Goal: Find specific page/section

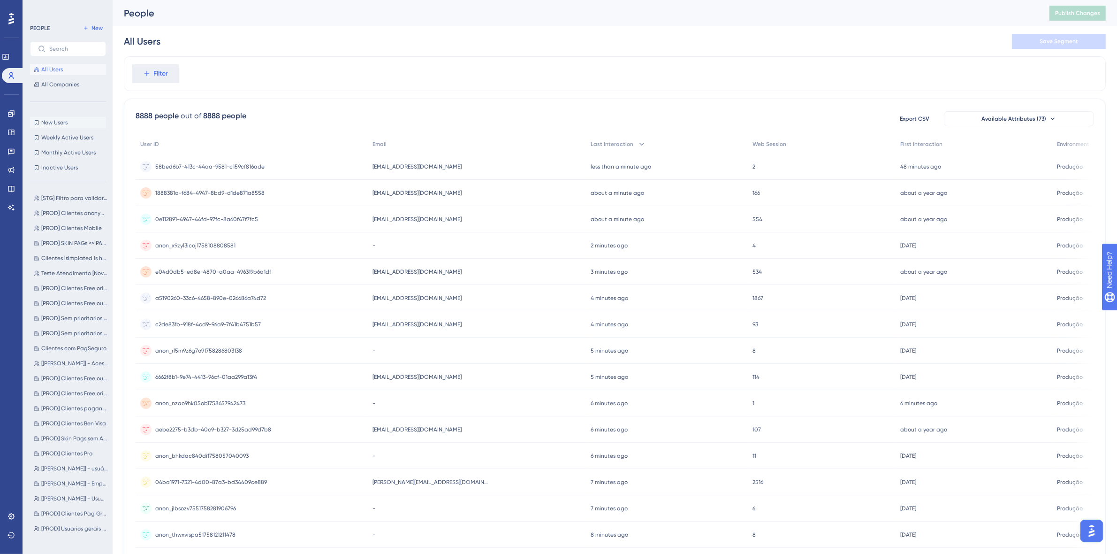
click at [58, 125] on span "New Users" at bounding box center [54, 123] width 26 height 8
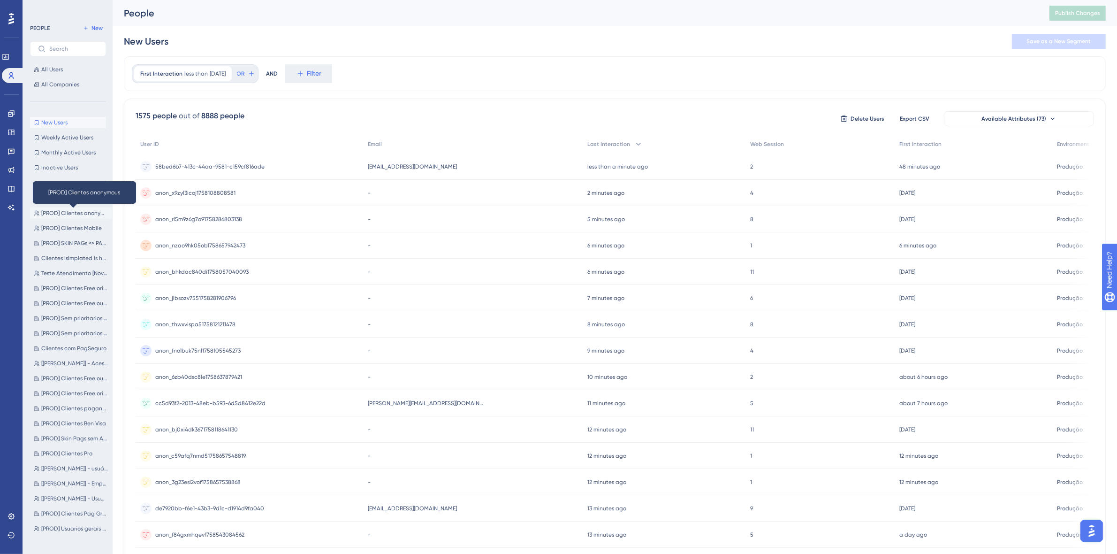
click at [82, 213] on span "[PROD] Clientes anonymous" at bounding box center [74, 213] width 67 height 8
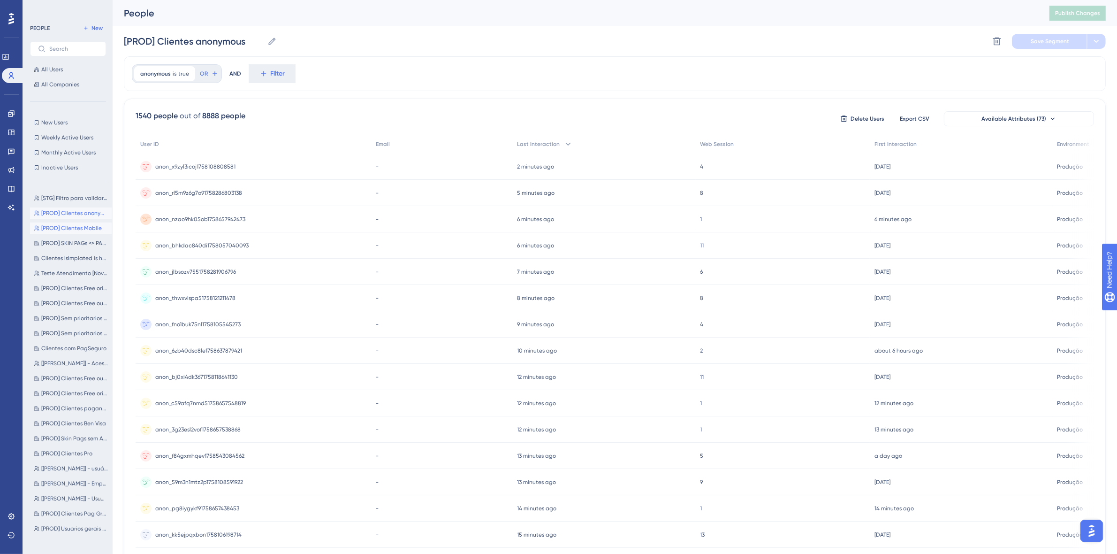
click at [75, 230] on span "[PROD] Clientes Mobile" at bounding box center [71, 228] width 61 height 8
type input "[PROD] Clientes Mobile"
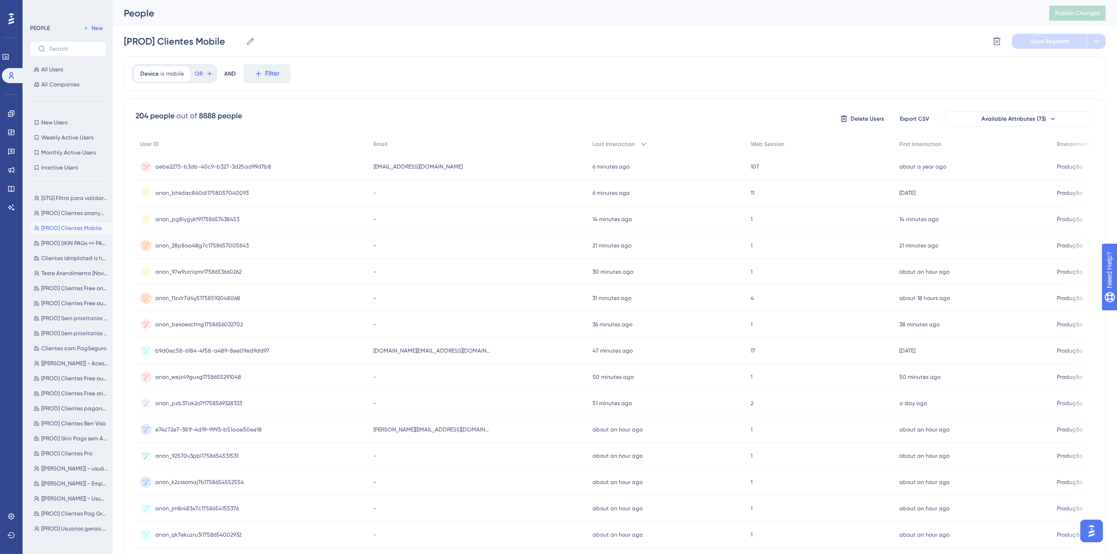
click at [245, 168] on span "aebe2275-b3db-40c9-b327-3d25ad99d7b8" at bounding box center [213, 167] width 116 height 8
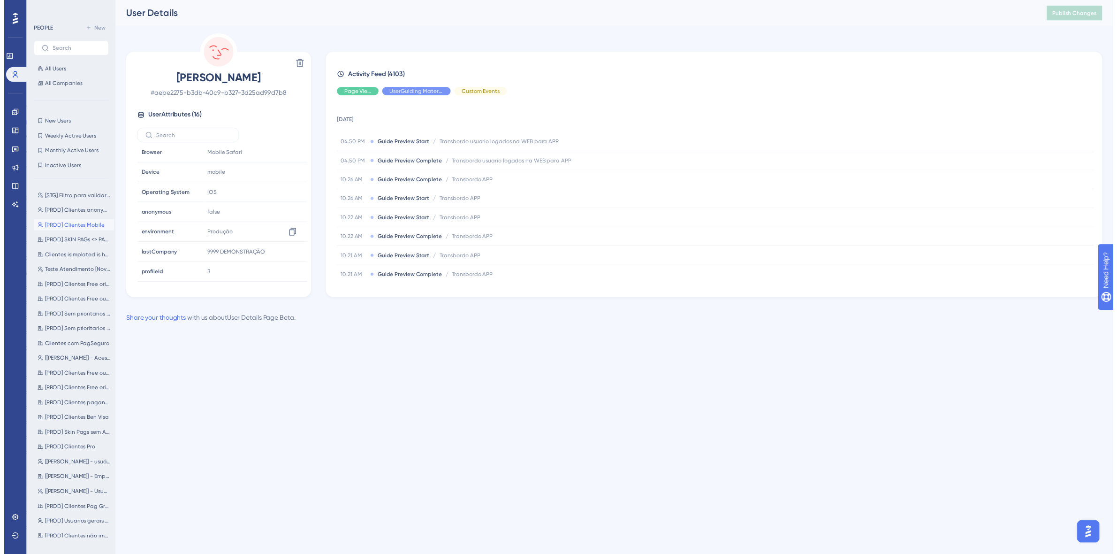
scroll to position [186, 0]
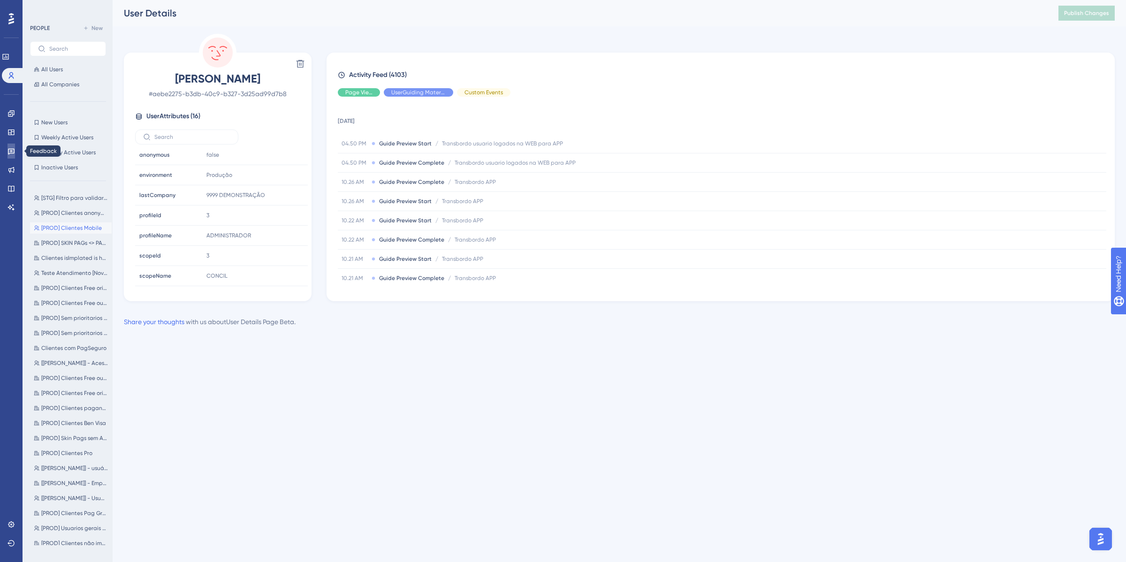
click at [15, 155] on link at bounding box center [12, 151] width 8 height 15
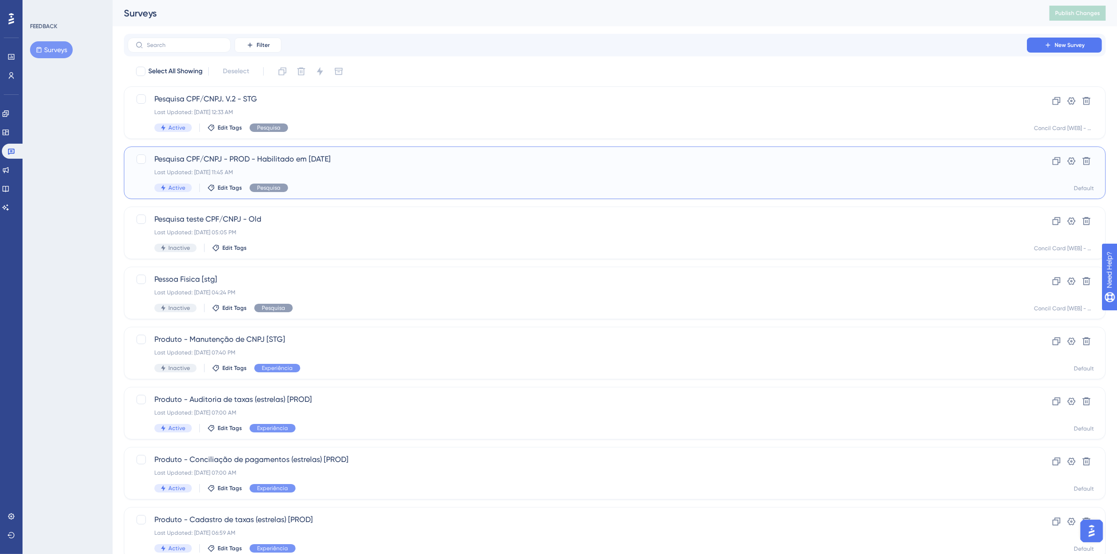
click at [452, 174] on div "Last Updated: [DATE] 11:45 AM" at bounding box center [577, 172] width 846 height 8
